Goal: Task Accomplishment & Management: Manage account settings

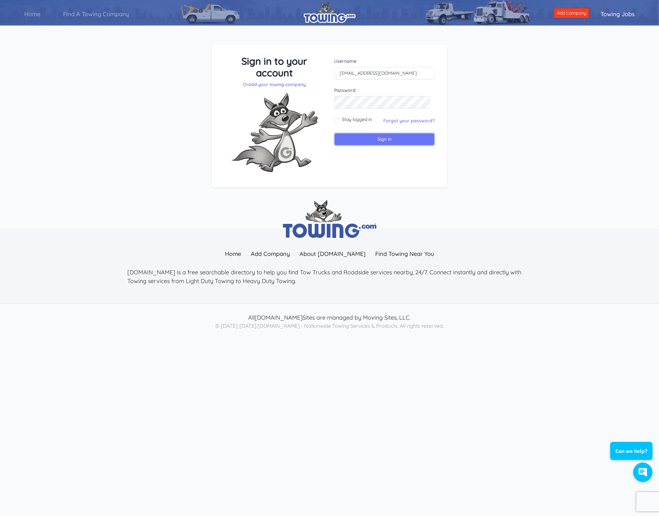
click at [361, 137] on input "Sign in" at bounding box center [384, 139] width 101 height 13
type input "citytowcorp@hotmail.com"
click at [382, 138] on input "Sign in" at bounding box center [384, 139] width 101 height 13
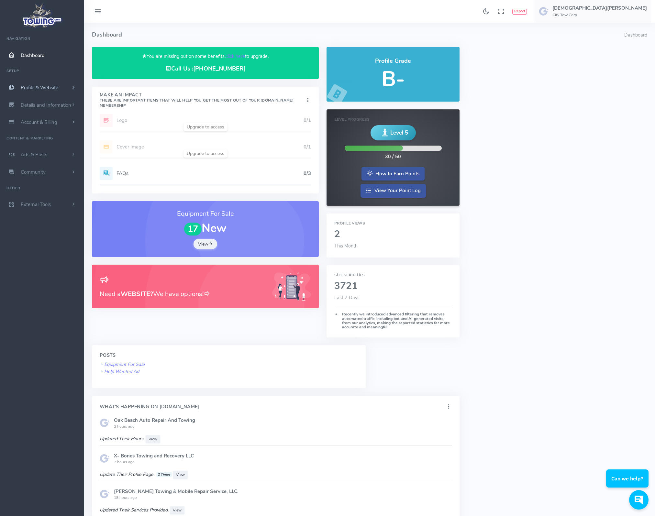
click at [64, 85] on link "Profile & Website" at bounding box center [42, 87] width 84 height 17
click at [48, 84] on link "Profile & Website" at bounding box center [42, 87] width 84 height 17
click at [28, 55] on span "Dashboard" at bounding box center [33, 55] width 24 height 6
click at [380, 173] on link "How to Earn Points" at bounding box center [392, 173] width 63 height 14
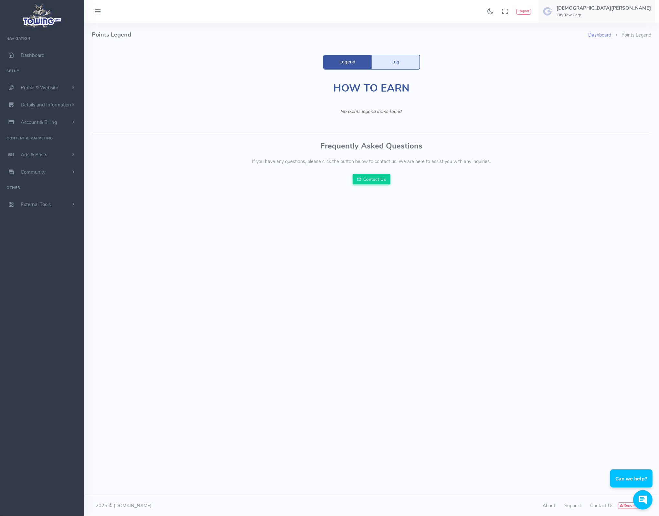
click at [407, 60] on link "Log" at bounding box center [396, 62] width 48 height 14
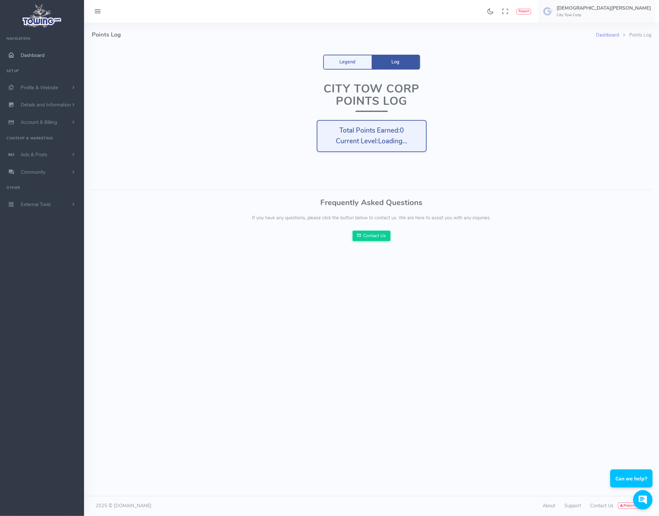
click at [36, 53] on span "Dashboard" at bounding box center [33, 55] width 24 height 6
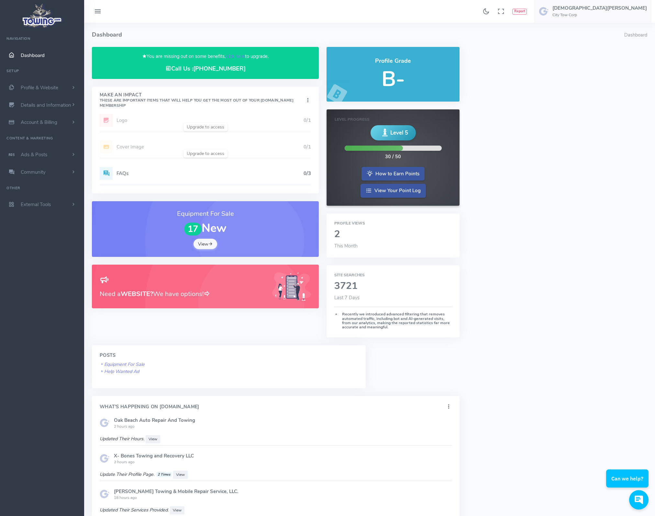
click at [204, 243] on link "View" at bounding box center [205, 244] width 24 height 10
